Goal: Task Accomplishment & Management: Complete application form

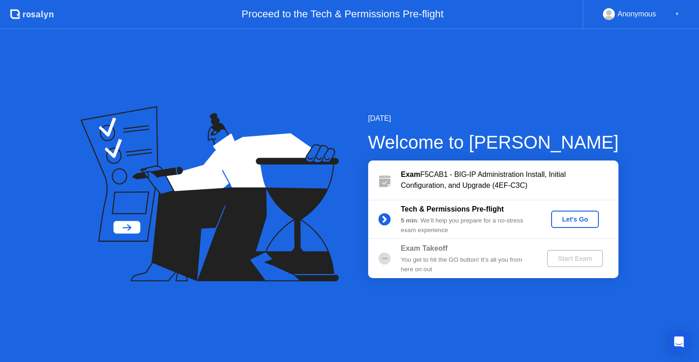
click at [576, 218] on div "Let's Go" at bounding box center [575, 218] width 41 height 7
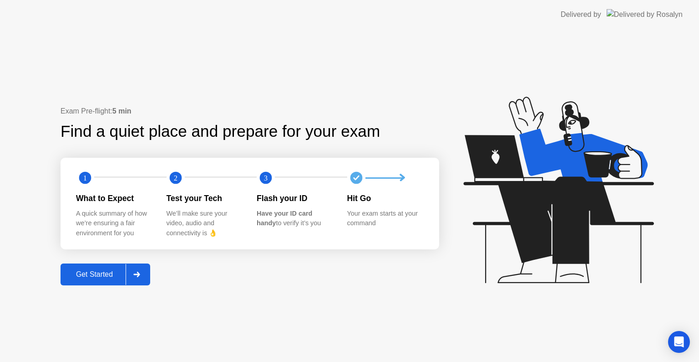
click at [98, 275] on div "Get Started" at bounding box center [94, 274] width 62 height 8
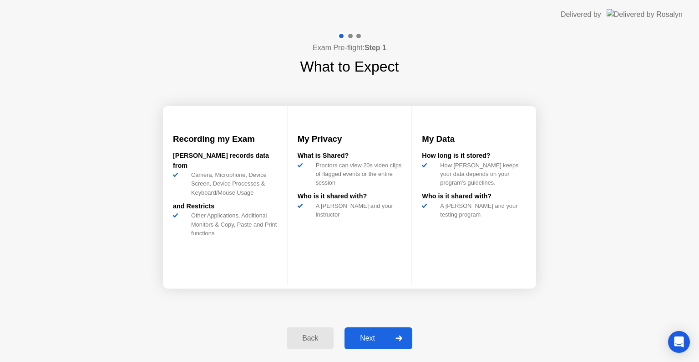
click at [368, 337] on div "Next" at bounding box center [367, 338] width 41 height 8
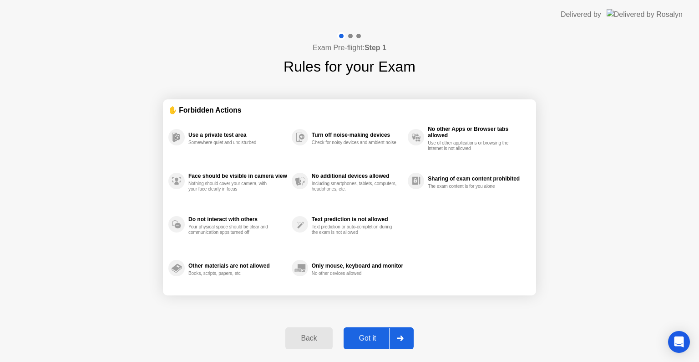
click at [368, 337] on div "Got it" at bounding box center [368, 338] width 43 height 8
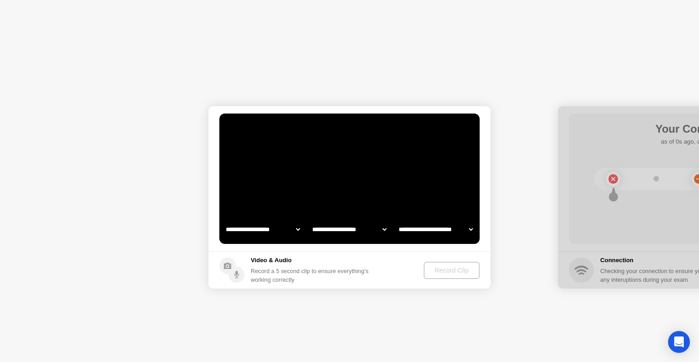
select select "**********"
select select "*******"
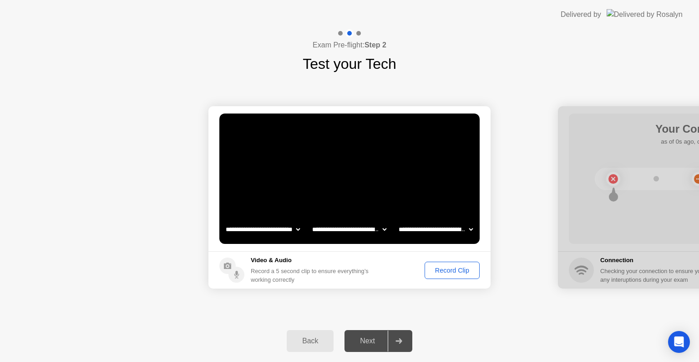
click at [449, 271] on div "Record Clip" at bounding box center [452, 269] width 49 height 7
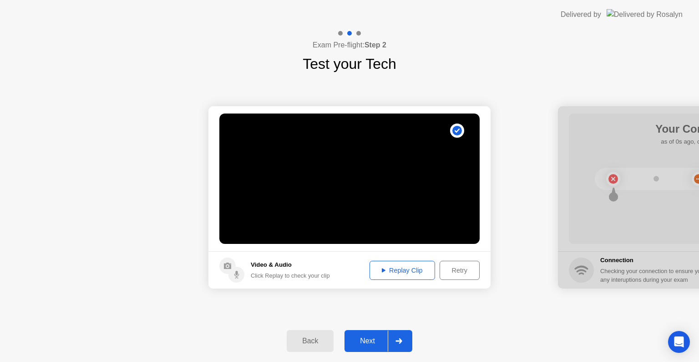
click at [402, 272] on div "Replay Clip" at bounding box center [402, 269] width 59 height 7
click at [408, 270] on div "Replay Clip" at bounding box center [402, 269] width 59 height 7
click at [369, 341] on div "Next" at bounding box center [367, 340] width 41 height 8
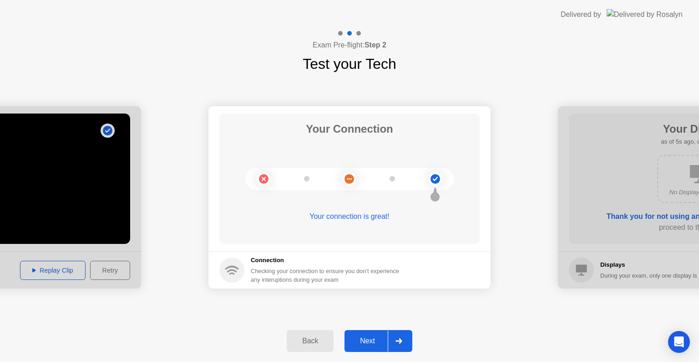
click at [373, 339] on div "Next" at bounding box center [367, 340] width 41 height 8
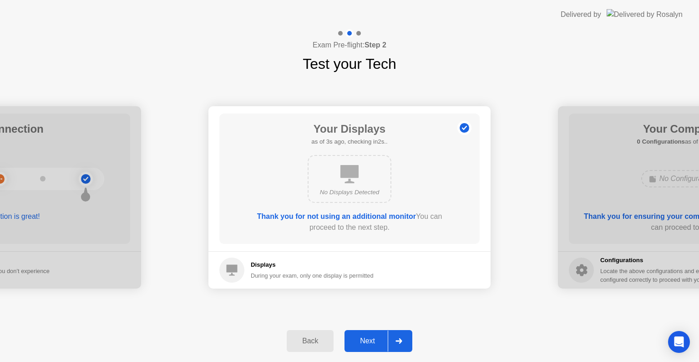
click at [370, 341] on div "Next" at bounding box center [367, 340] width 41 height 8
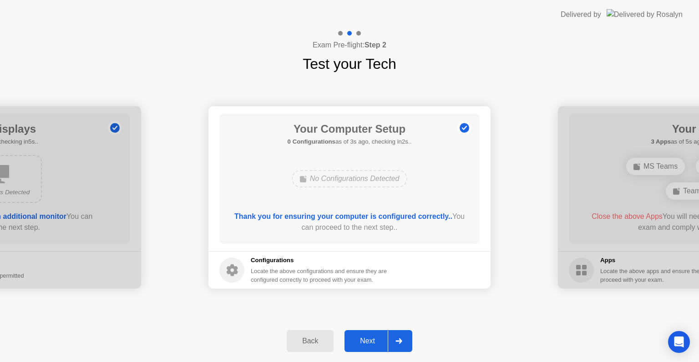
click at [370, 341] on div "Next" at bounding box center [367, 340] width 41 height 8
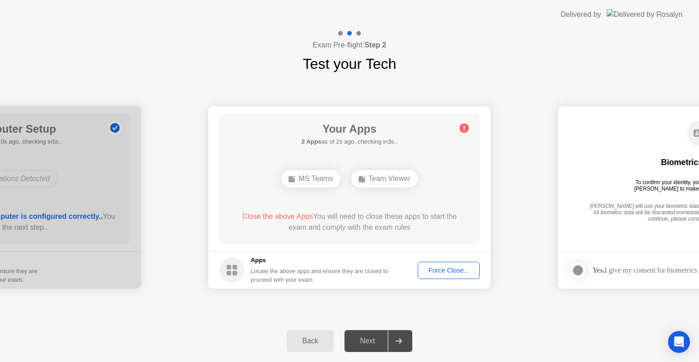
click at [449, 271] on div "Force Close..." at bounding box center [449, 269] width 56 height 7
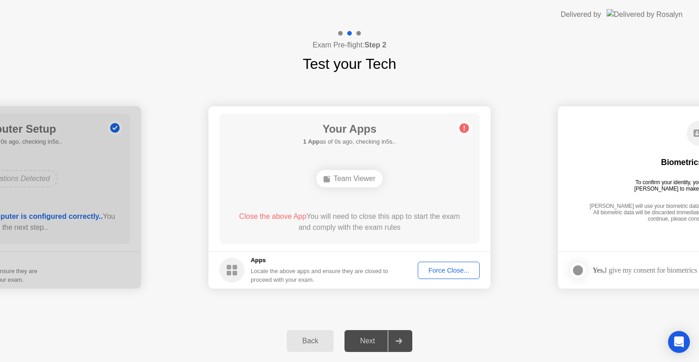
click at [450, 269] on div "Force Close..." at bounding box center [449, 269] width 56 height 7
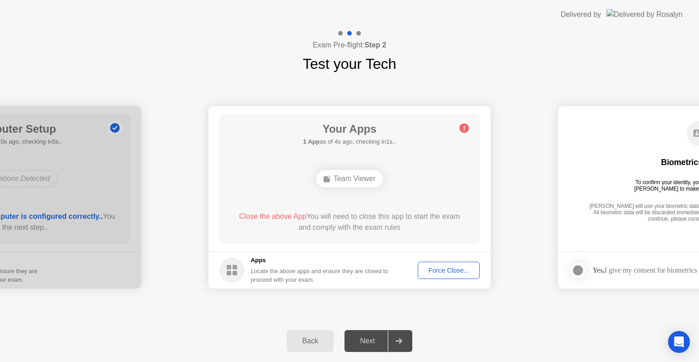
click at [453, 268] on div "Force Close..." at bounding box center [449, 269] width 56 height 7
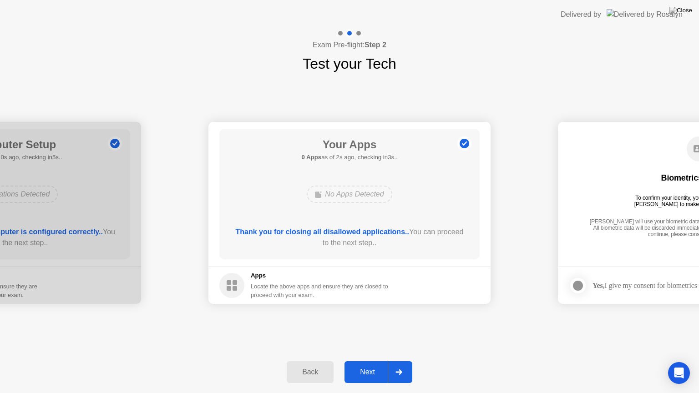
click at [364, 361] on div "Next" at bounding box center [367, 372] width 41 height 8
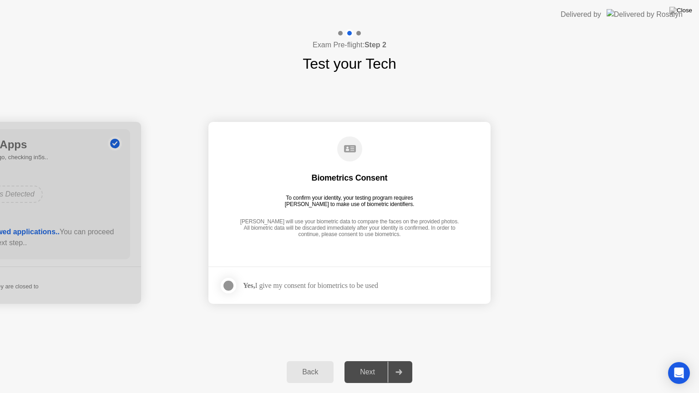
click at [229, 286] on div at bounding box center [228, 285] width 11 height 11
click at [372, 361] on div "Next" at bounding box center [367, 372] width 41 height 8
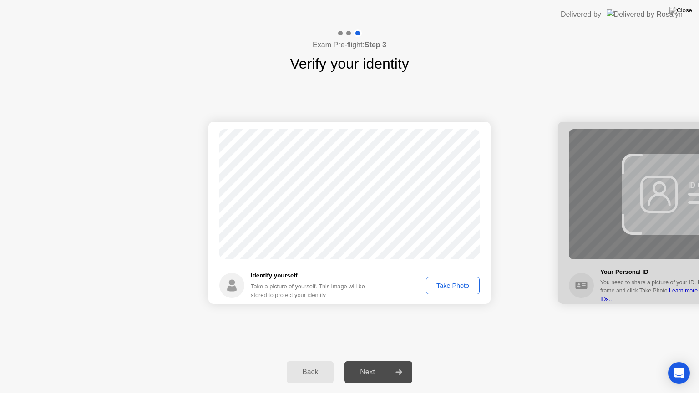
click at [450, 288] on div "Take Photo" at bounding box center [452, 285] width 47 height 7
click at [376, 361] on div "Next" at bounding box center [367, 372] width 41 height 8
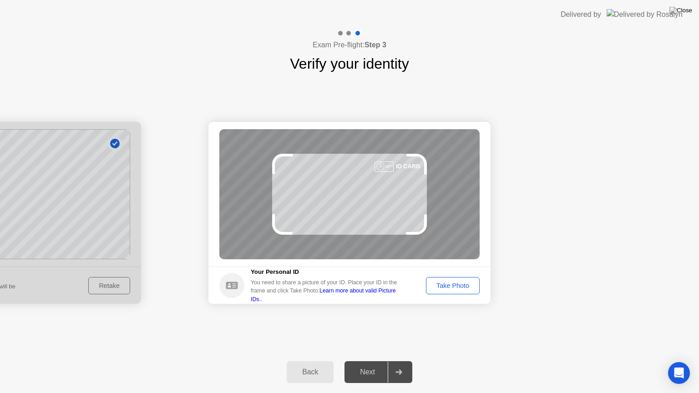
click at [460, 286] on div "Take Photo" at bounding box center [452, 285] width 47 height 7
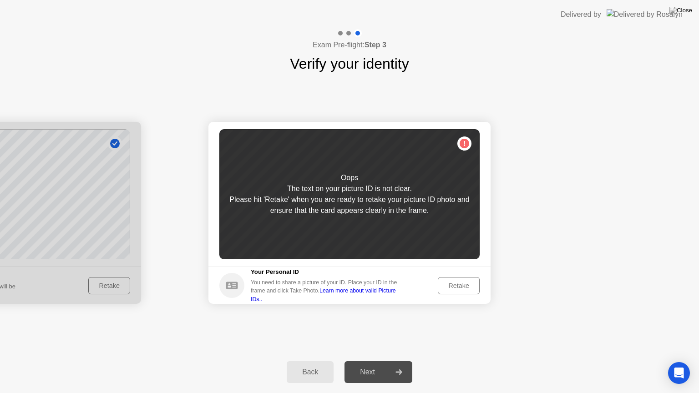
click at [460, 286] on div "Retake" at bounding box center [459, 285] width 36 height 7
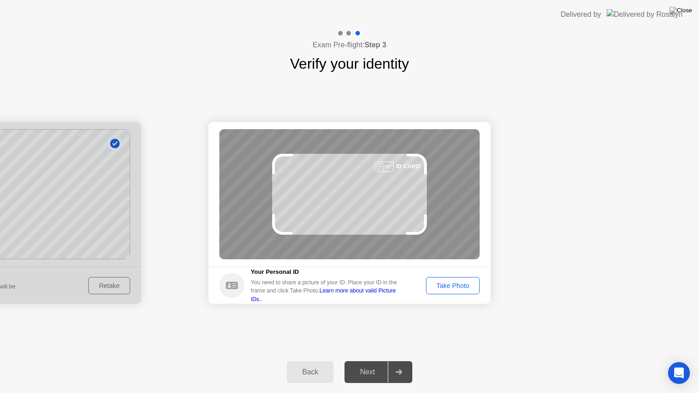
click at [452, 286] on div "Take Photo" at bounding box center [452, 285] width 47 height 7
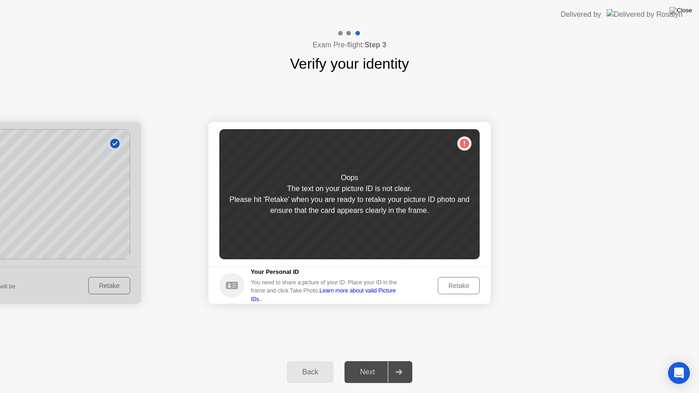
click at [454, 283] on div "Retake" at bounding box center [459, 285] width 36 height 7
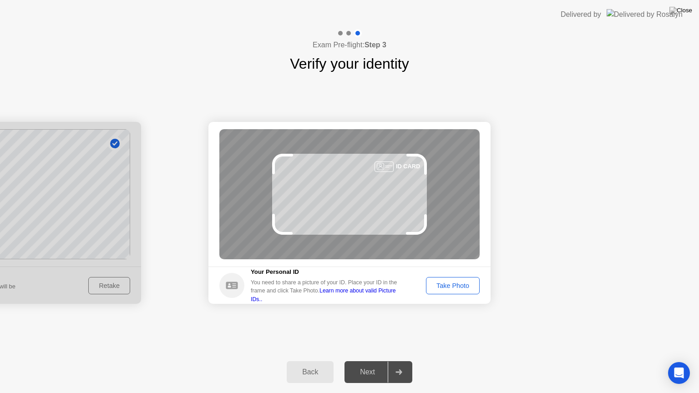
click at [463, 283] on div "Take Photo" at bounding box center [452, 285] width 47 height 7
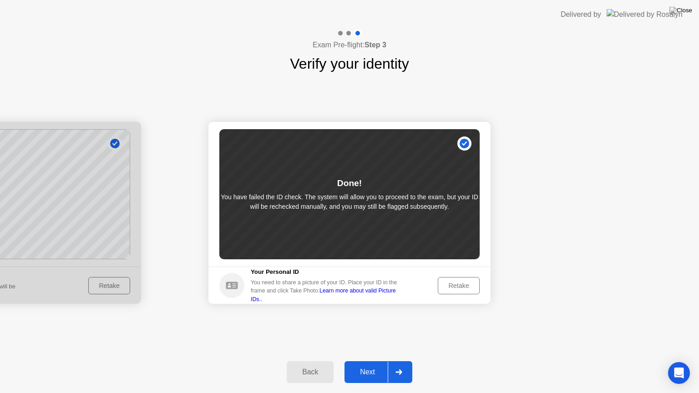
click at [370, 361] on div "Next" at bounding box center [367, 372] width 41 height 8
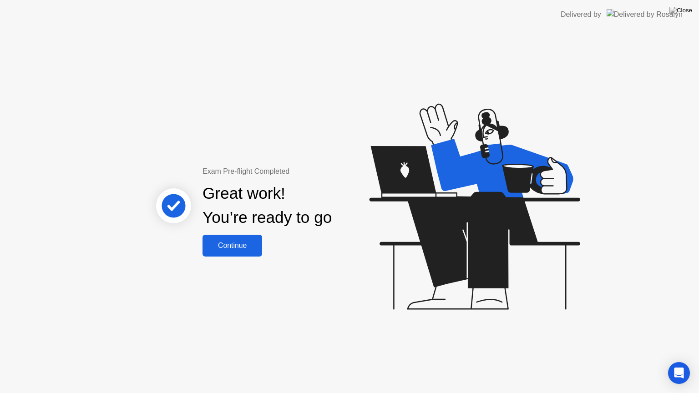
click at [228, 245] on div "Continue" at bounding box center [232, 246] width 54 height 8
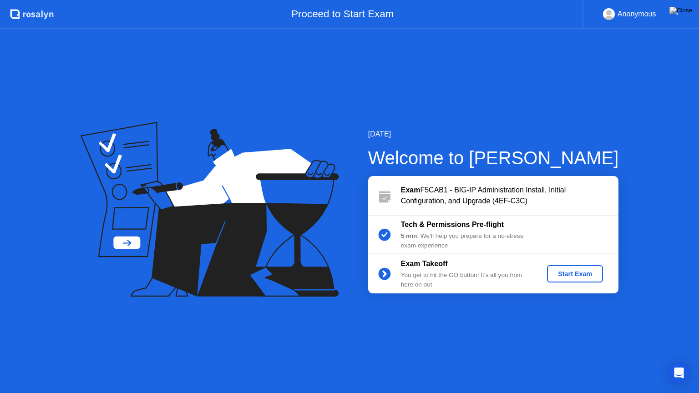
click at [580, 275] on div "Start Exam" at bounding box center [575, 273] width 49 height 7
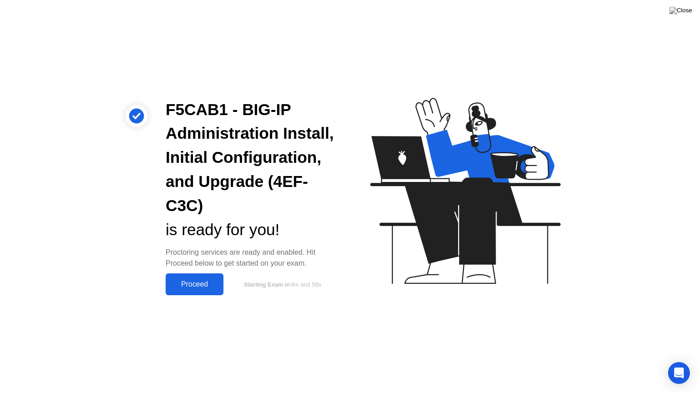
click at [197, 284] on div "Proceed" at bounding box center [194, 284] width 52 height 8
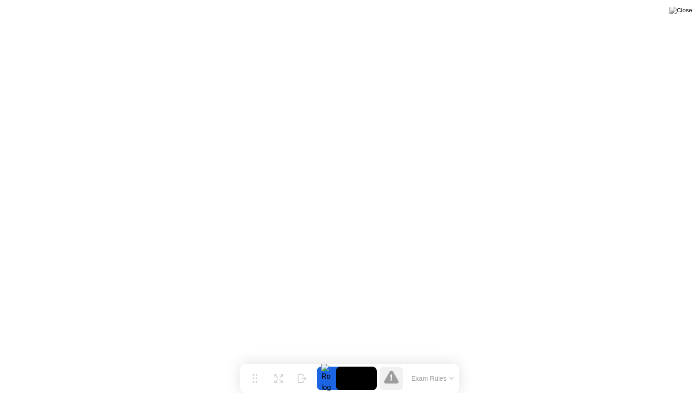
click at [452, 361] on icon at bounding box center [451, 378] width 5 height 3
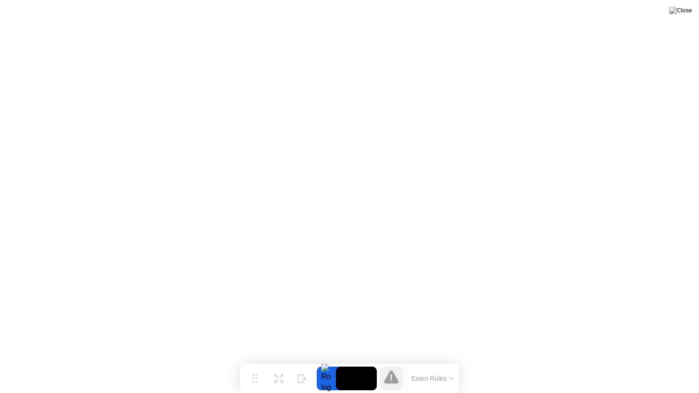
click at [448, 361] on button "Exam Rules" at bounding box center [433, 379] width 48 height 8
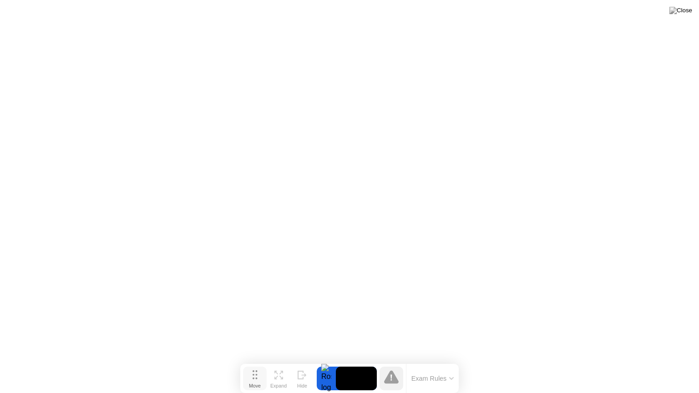
click at [255, 361] on icon at bounding box center [255, 375] width 5 height 9
click at [390, 361] on icon at bounding box center [391, 377] width 15 height 13
click at [440, 361] on button "Exam Rules" at bounding box center [433, 379] width 48 height 8
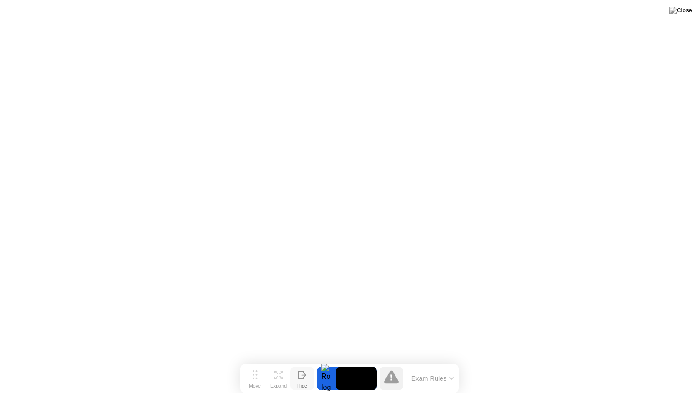
click at [303, 361] on icon at bounding box center [303, 375] width 5 height 3
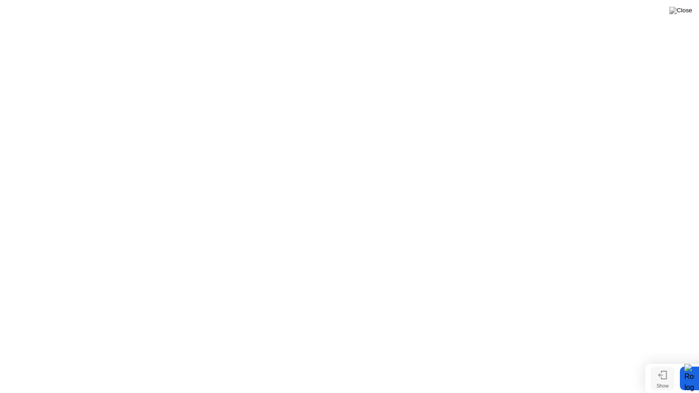
click at [664, 361] on icon at bounding box center [662, 375] width 9 height 9
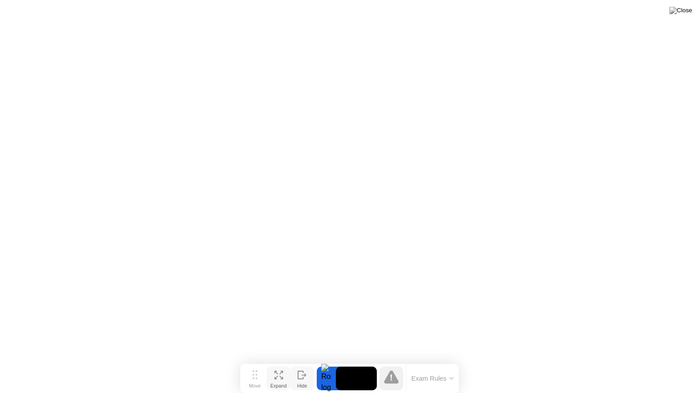
click at [278, 361] on icon at bounding box center [279, 375] width 9 height 9
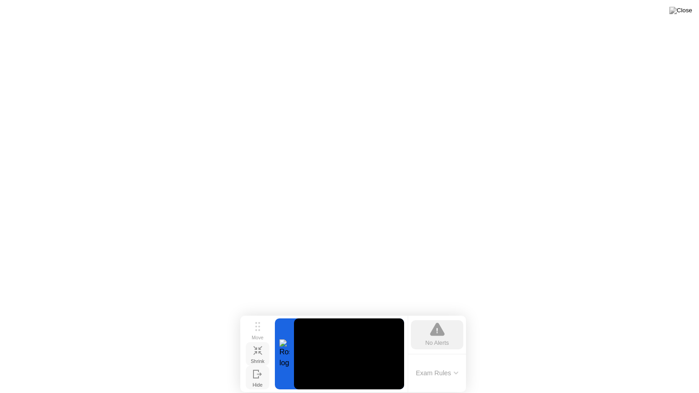
click at [257, 359] on div "Shrink" at bounding box center [258, 361] width 14 height 5
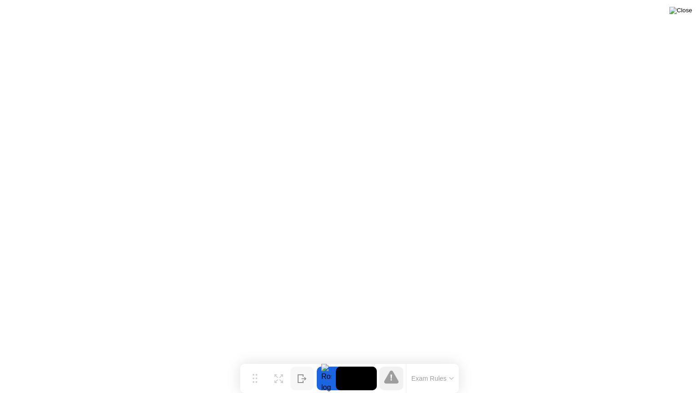
click at [687, 12] on img at bounding box center [681, 10] width 23 height 7
click at [277, 361] on icon at bounding box center [279, 375] width 9 height 9
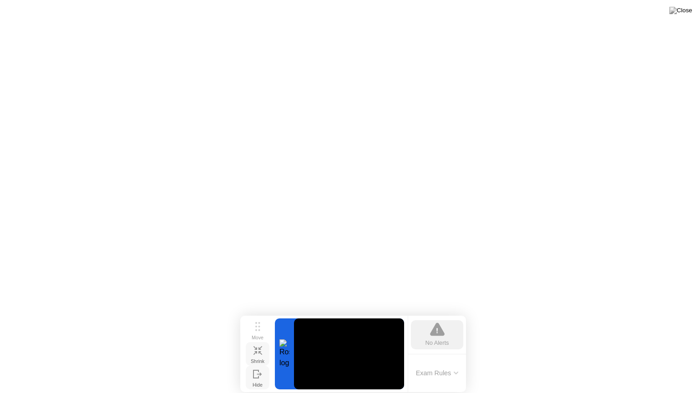
click at [259, 351] on icon at bounding box center [258, 351] width 9 height 9
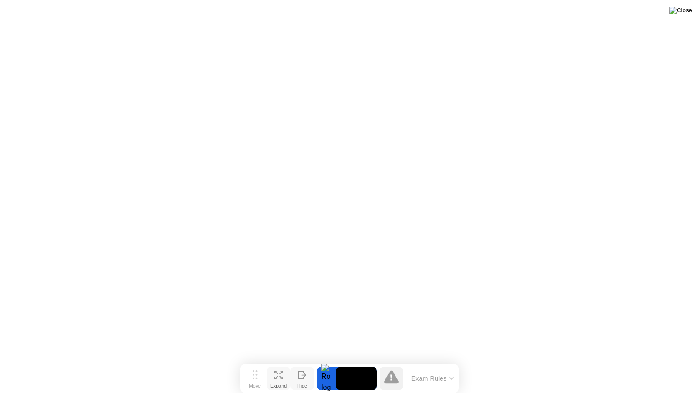
click at [688, 14] on img at bounding box center [681, 10] width 23 height 7
drag, startPoint x: 318, startPoint y: 170, endPoint x: 344, endPoint y: 170, distance: 26.0
